Goal: Transaction & Acquisition: Subscribe to service/newsletter

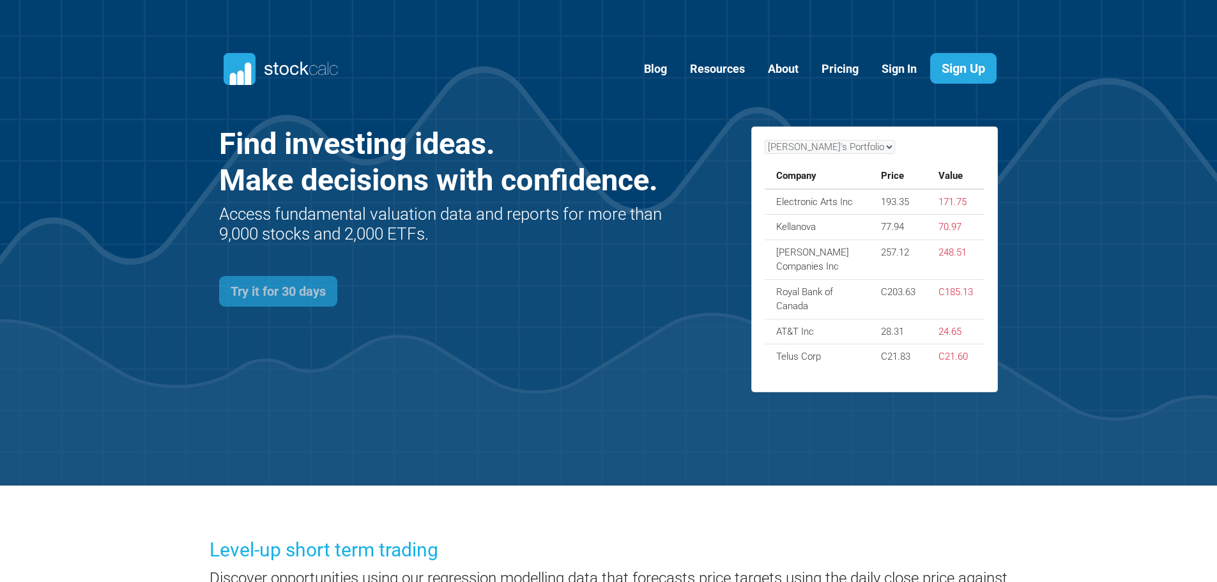
click at [294, 291] on link "Try it for 30 days" at bounding box center [278, 291] width 118 height 31
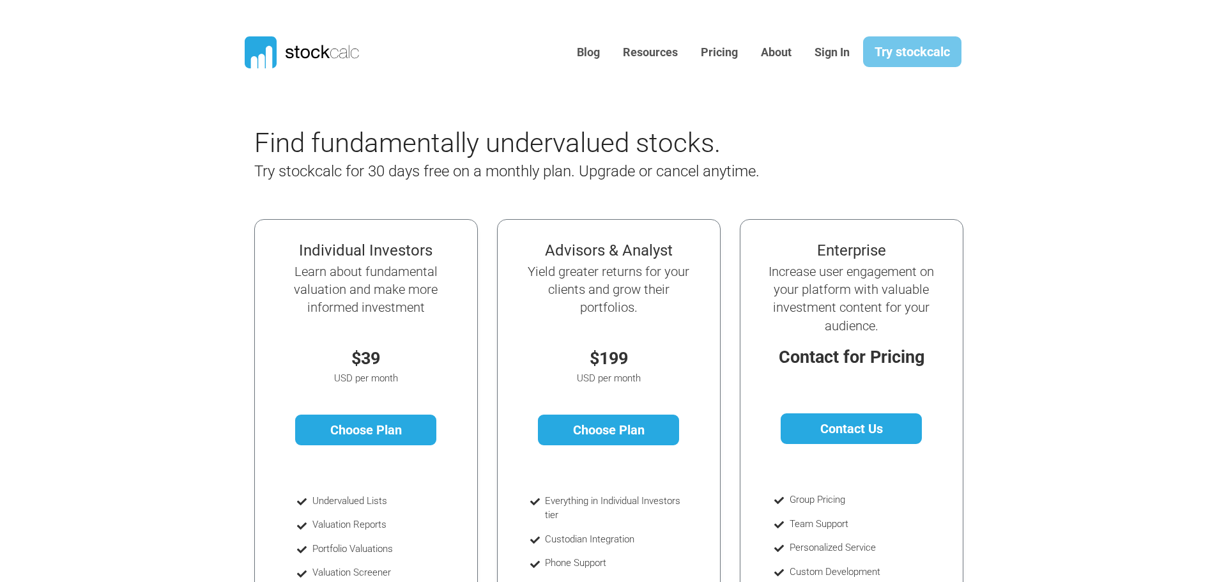
click at [917, 58] on link "Try stockcalc" at bounding box center [912, 51] width 98 height 31
click at [924, 63] on link "Try stockcalc" at bounding box center [912, 51] width 98 height 31
